Goal: Check status: Check status

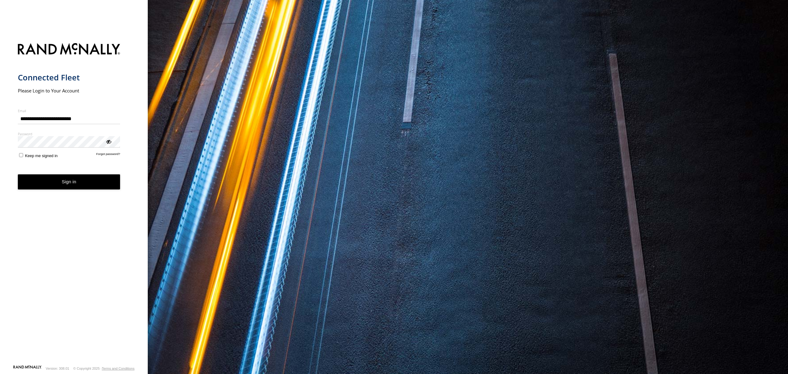
click at [89, 182] on button "Sign in" at bounding box center [69, 181] width 103 height 15
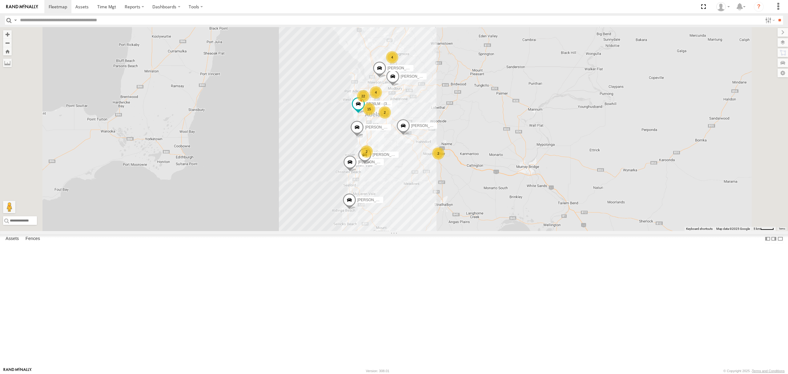
click at [0, 0] on div "SB26LM - (3P HINO) R7" at bounding box center [0, 0] width 0 height 0
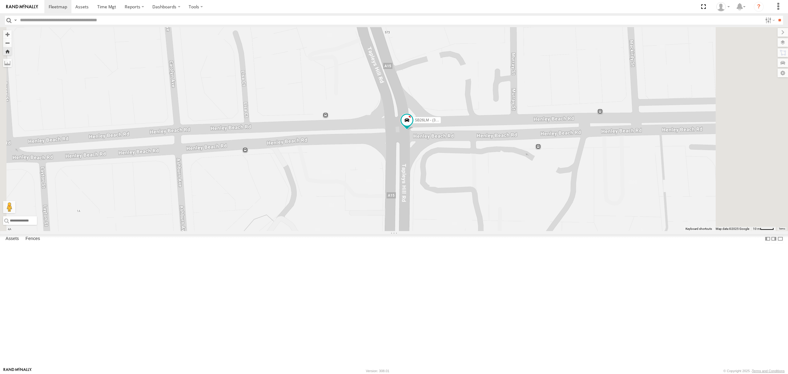
click at [0, 0] on div "All Assets" at bounding box center [0, 0] width 0 height 0
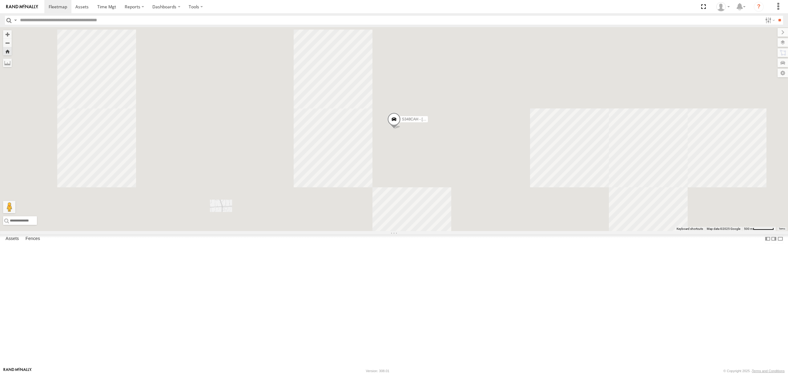
click at [0, 0] on div "All Assets" at bounding box center [0, 0] width 0 height 0
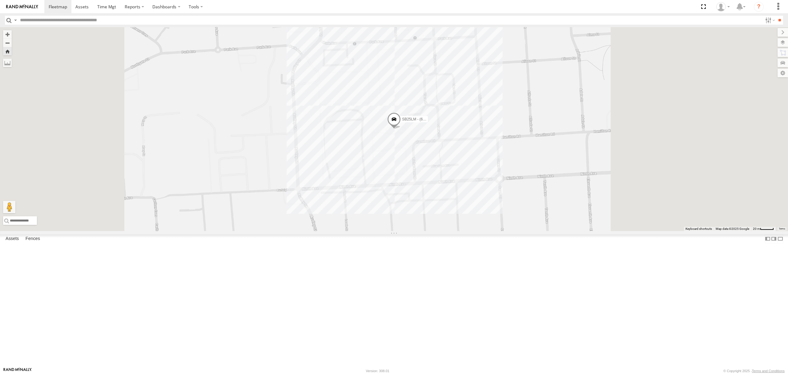
click at [0, 0] on div "SY71FR - (16P TRAILER) PM1" at bounding box center [0, 0] width 0 height 0
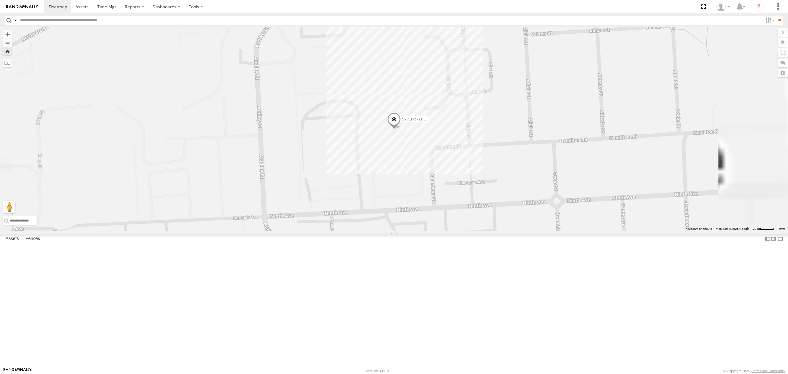
click at [0, 0] on div "S254CLT - [PERSON_NAME]" at bounding box center [0, 0] width 0 height 0
